Goal: Task Accomplishment & Management: Use online tool/utility

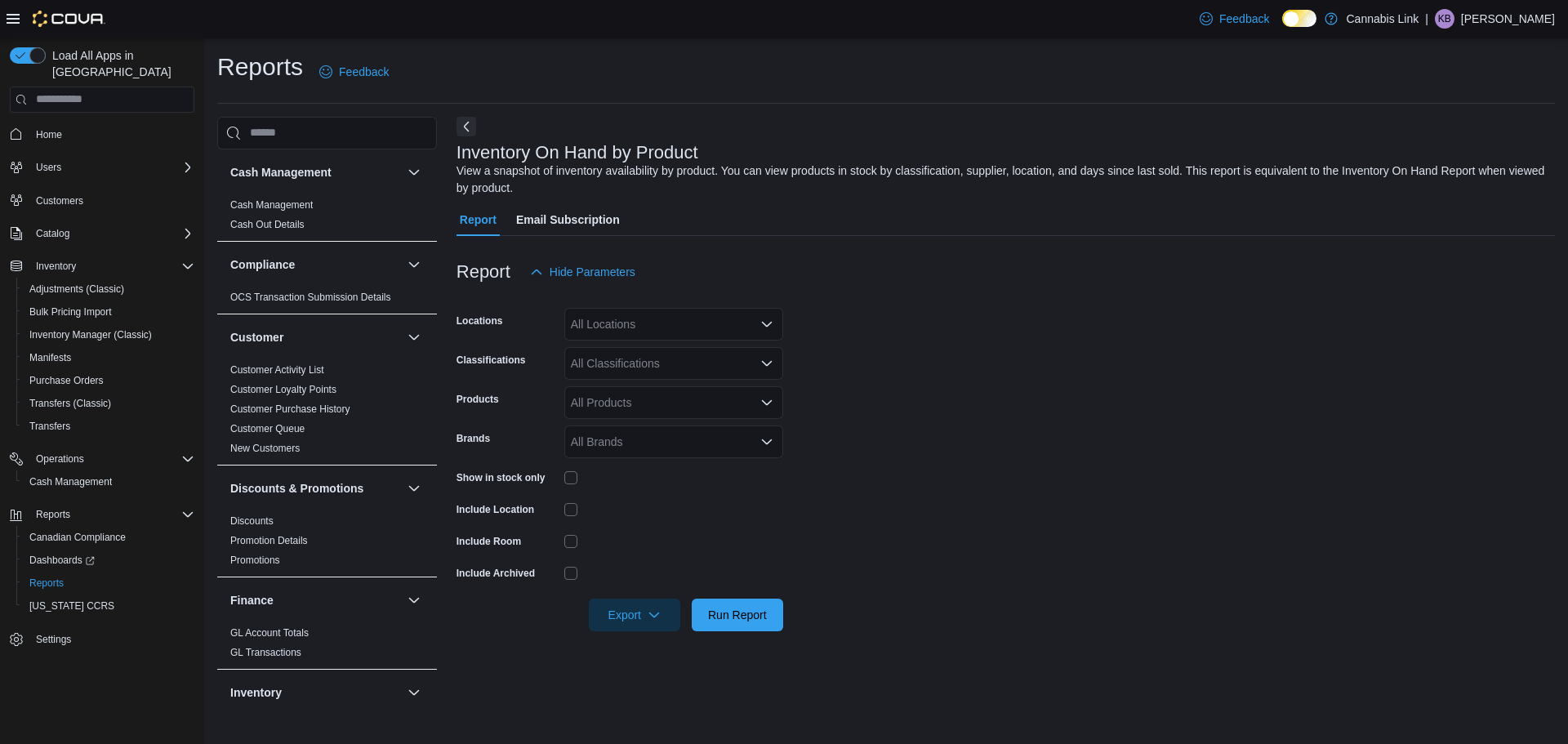
click at [640, 344] on form "Locations All Locations Classifications All Classifications Products All Produc…" at bounding box center [1005, 460] width 1098 height 344
click at [639, 343] on form "Locations All Locations Classifications All Classifications Products All Produc…" at bounding box center [1005, 460] width 1098 height 344
click at [653, 325] on div "All Locations" at bounding box center [673, 325] width 219 height 33
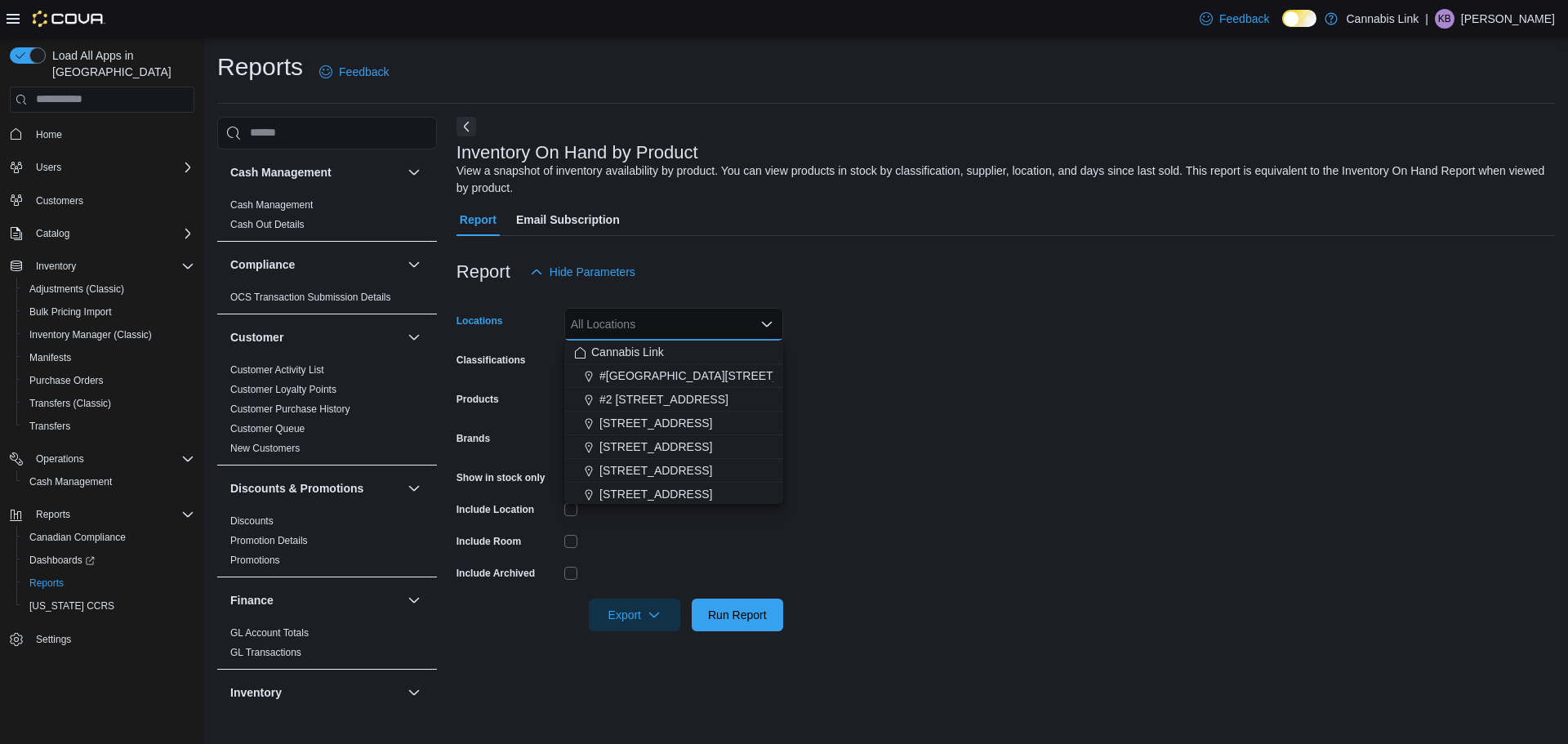
click at [962, 304] on div at bounding box center [1005, 298] width 1098 height 20
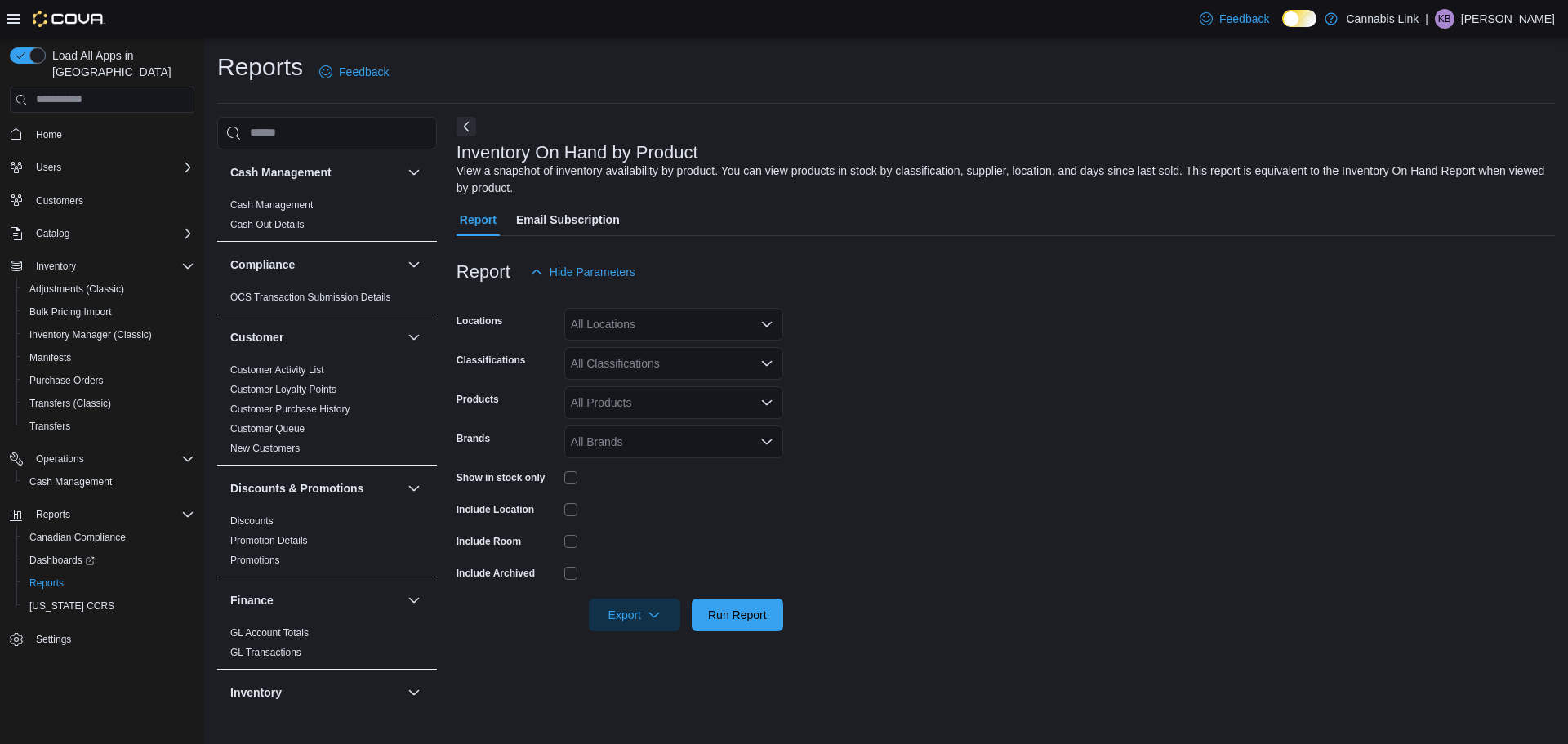
click at [637, 334] on div "All Locations" at bounding box center [673, 325] width 219 height 33
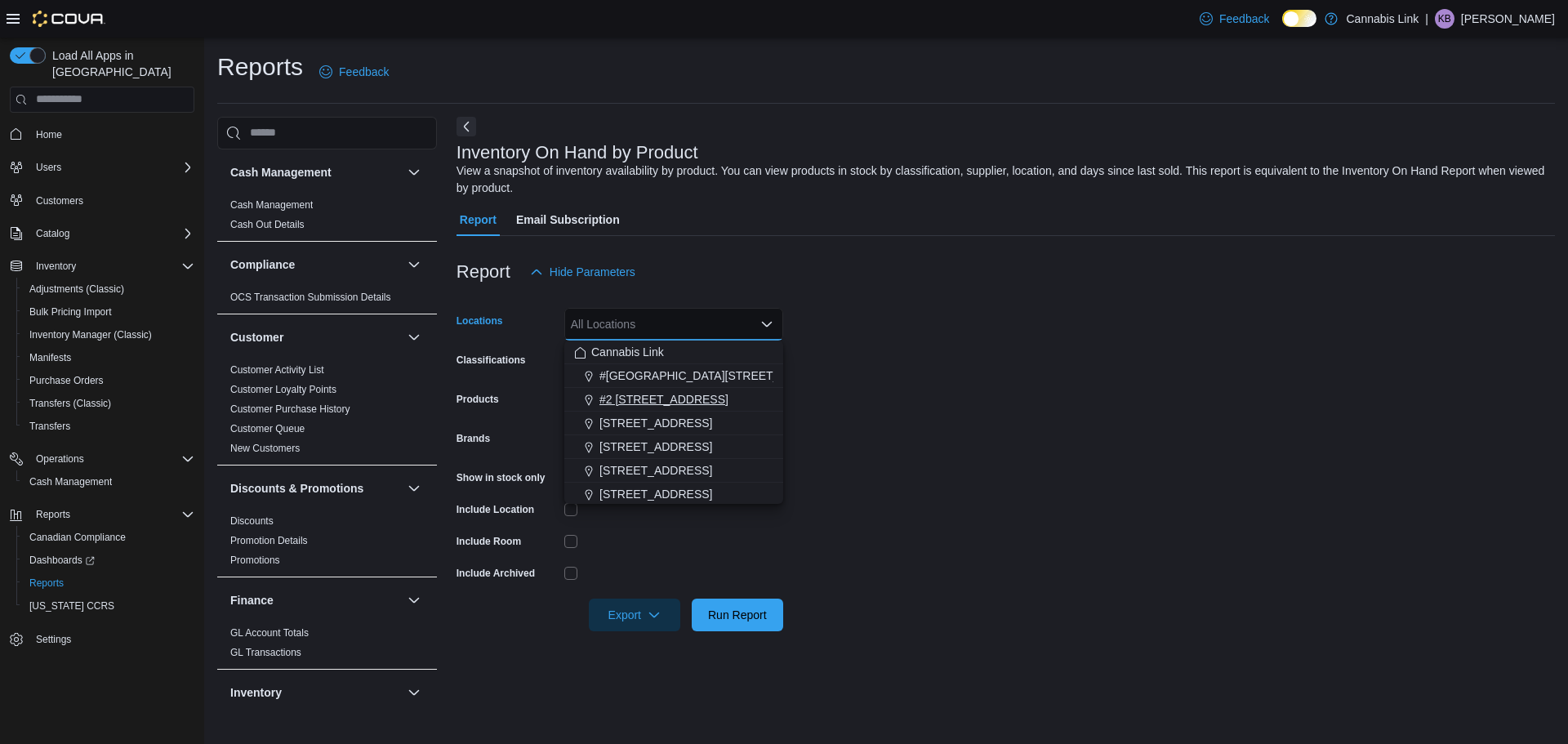
drag, startPoint x: 678, startPoint y: 397, endPoint x: 1031, endPoint y: 459, distance: 358.4
click at [680, 397] on span "#2 [STREET_ADDRESS]" at bounding box center [663, 400] width 129 height 16
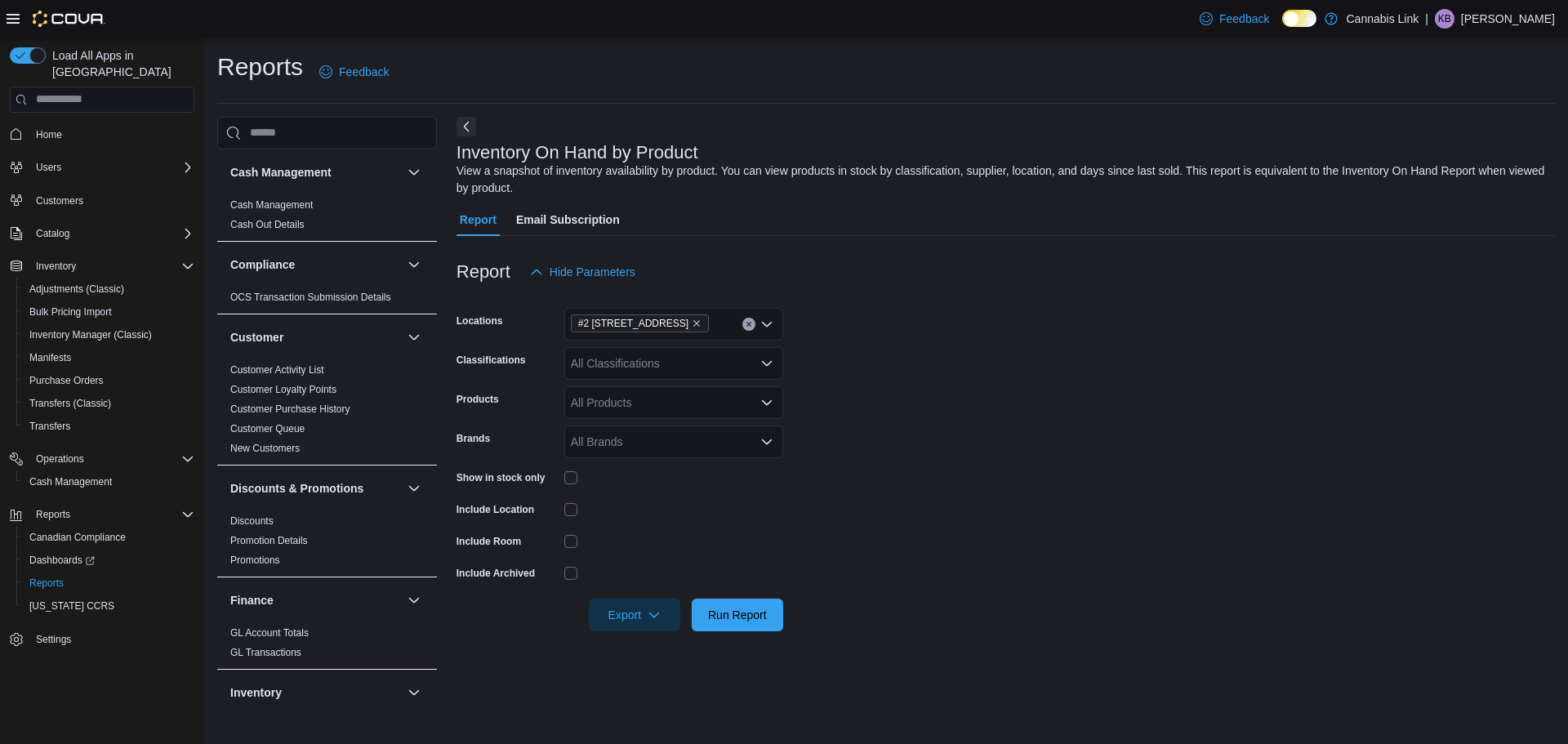
drag, startPoint x: 1031, startPoint y: 459, endPoint x: 795, endPoint y: 504, distance: 240.3
click at [1030, 461] on form "Locations #2 [STREET_ADDRESS] Classifications All Classifications Products All …" at bounding box center [1005, 460] width 1098 height 344
click at [657, 606] on span "Export" at bounding box center [634, 614] width 72 height 33
click at [657, 516] on span "Export to Excel" at bounding box center [636, 517] width 73 height 13
